Goal: Get advice/opinions

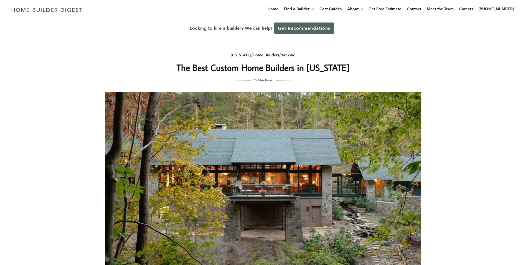
click at [295, 30] on link "Get Recommendations" at bounding box center [304, 27] width 60 height 11
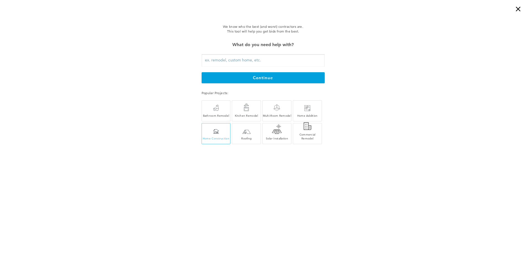
click at [214, 132] on div at bounding box center [216, 131] width 6 height 5
type input "Home Construction"
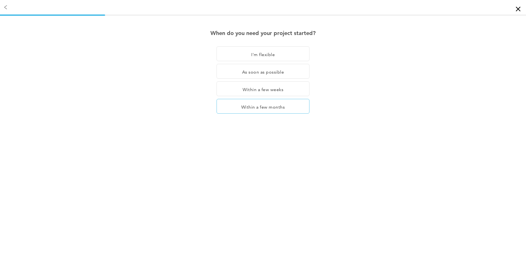
click at [264, 109] on div "Within a few months" at bounding box center [263, 106] width 93 height 15
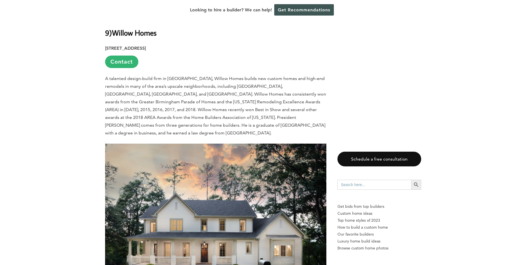
scroll to position [2442, 0]
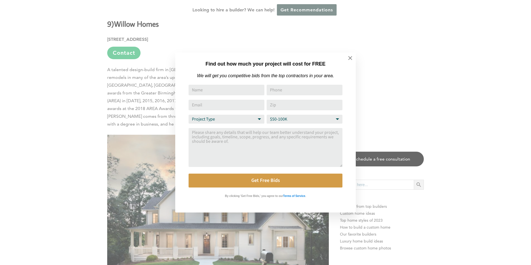
drag, startPoint x: 349, startPoint y: 58, endPoint x: 495, endPoint y: 129, distance: 162.3
click at [500, 130] on div "Find out how much your project will cost for FREE We will get you competitive b…" at bounding box center [265, 132] width 531 height 265
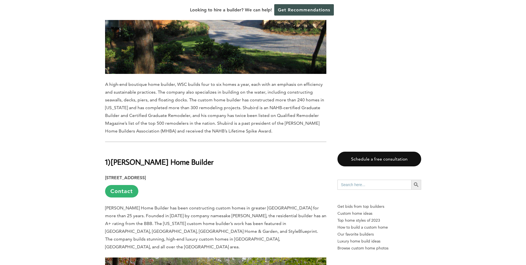
scroll to position [4772, 0]
